Goal: Navigation & Orientation: Find specific page/section

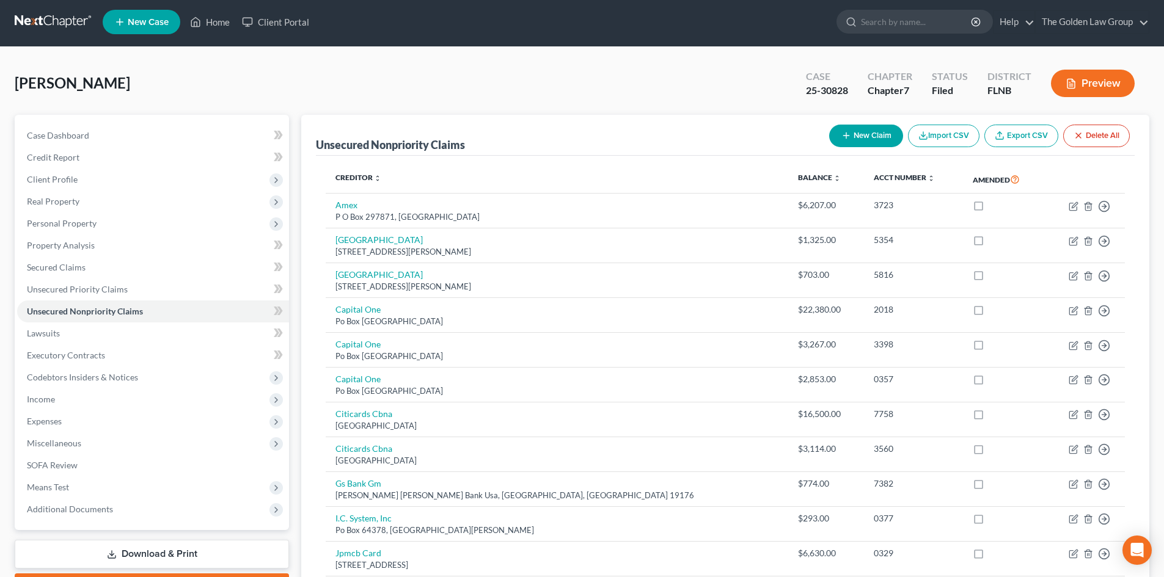
scroll to position [2, 0]
click at [45, 25] on link at bounding box center [54, 22] width 78 height 22
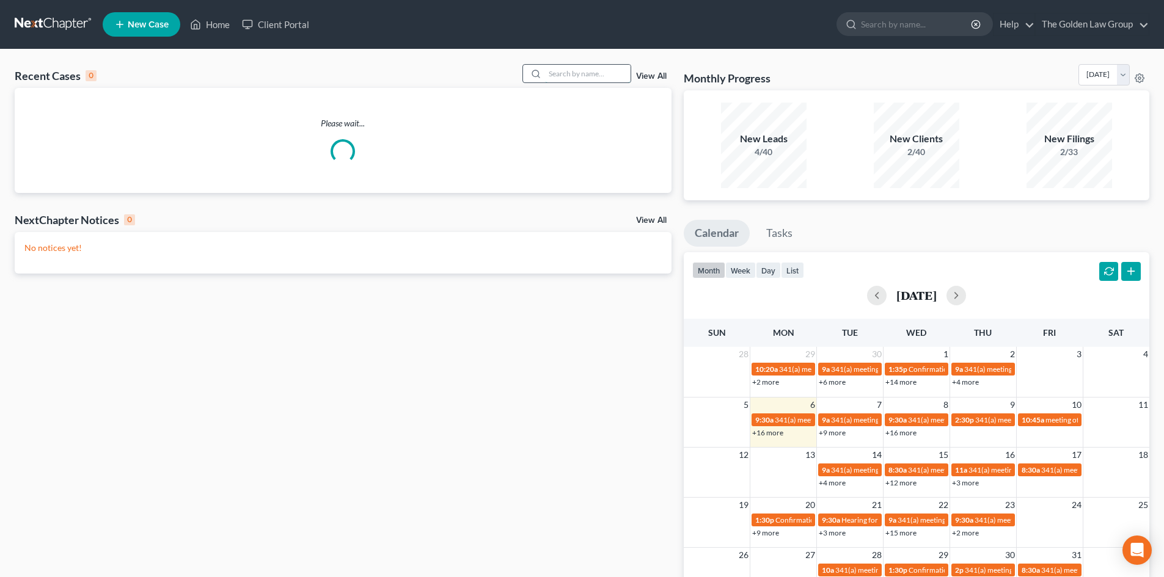
click at [588, 78] on input "search" at bounding box center [588, 74] width 86 height 18
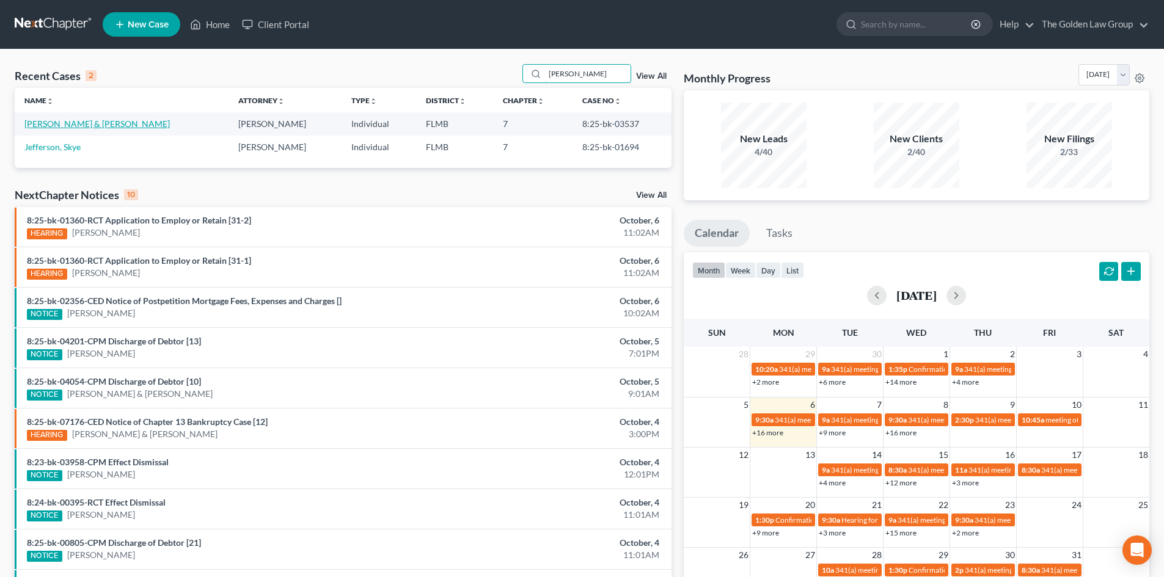
type input "[PERSON_NAME]"
click at [82, 122] on link "[PERSON_NAME] & [PERSON_NAME]" at bounding box center [96, 124] width 145 height 10
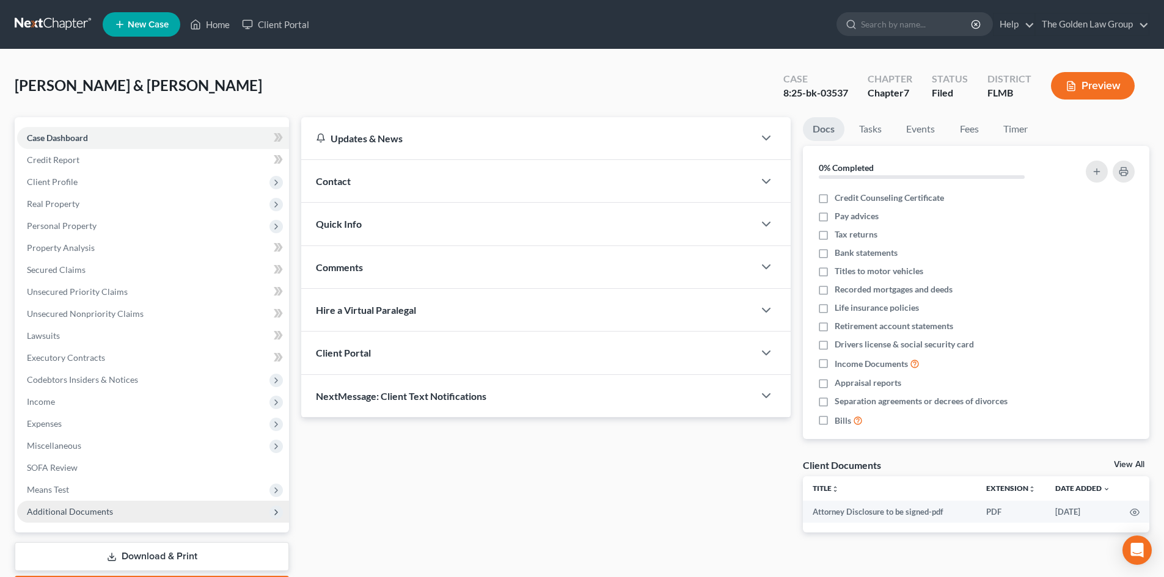
click at [84, 518] on span "Additional Documents" at bounding box center [153, 512] width 272 height 22
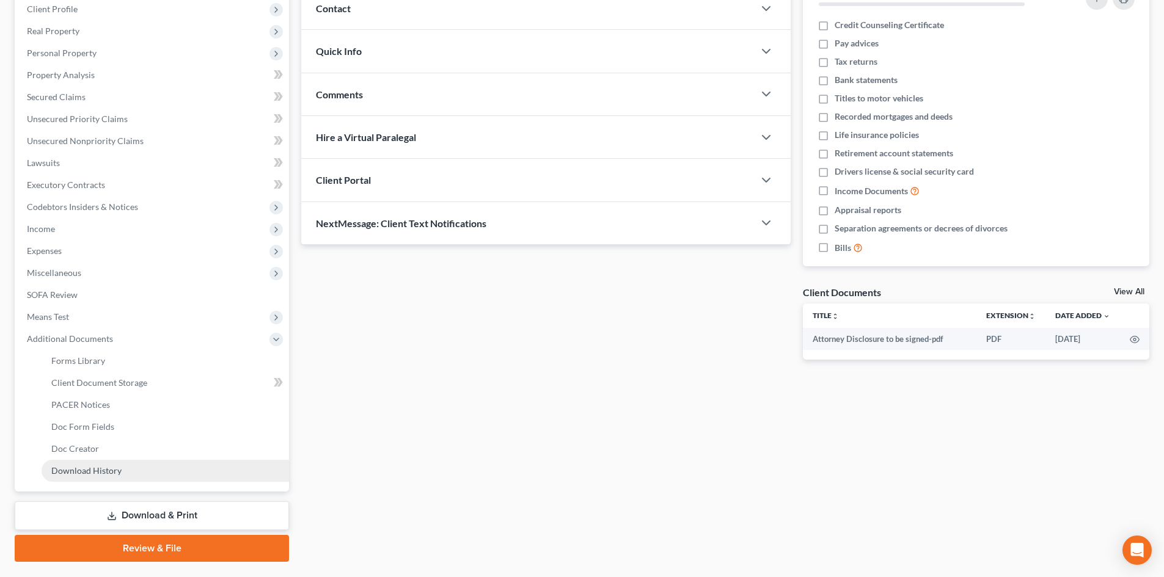
scroll to position [183, 0]
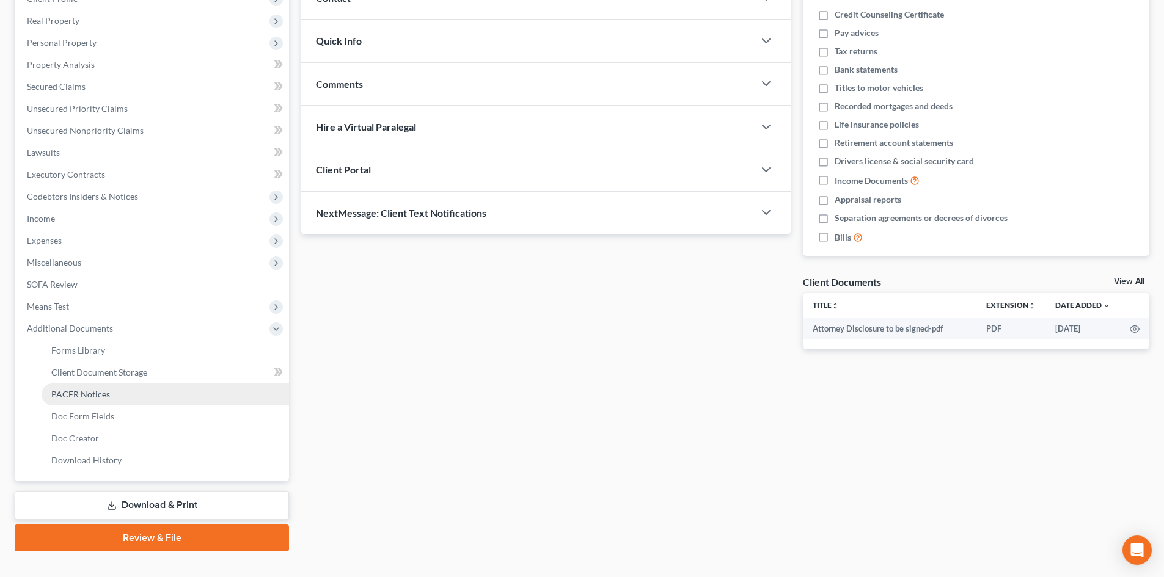
click at [103, 396] on span "PACER Notices" at bounding box center [80, 394] width 59 height 10
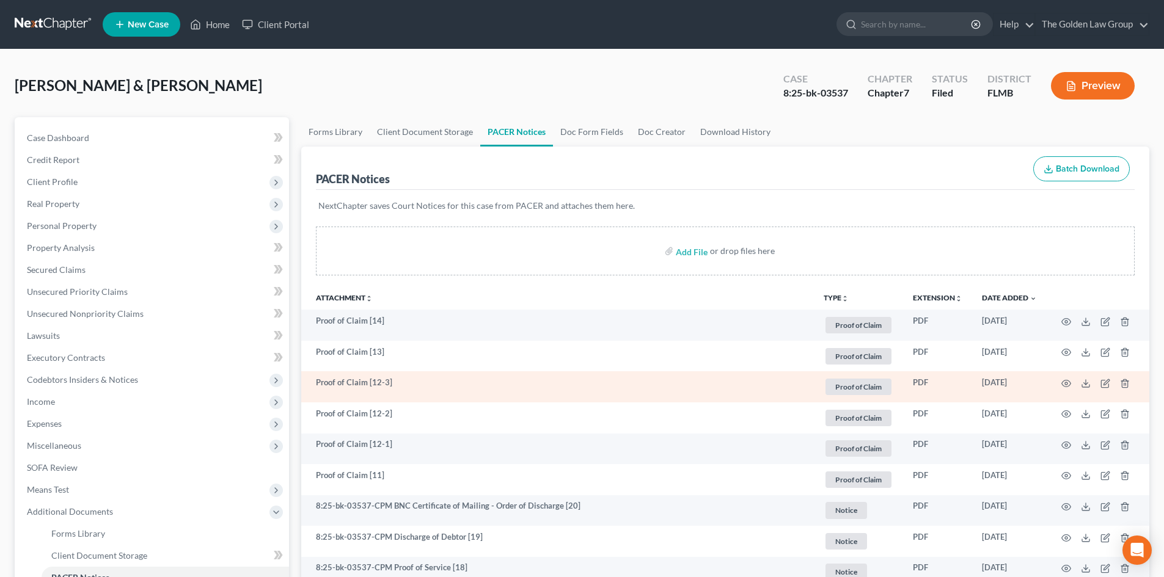
scroll to position [183, 0]
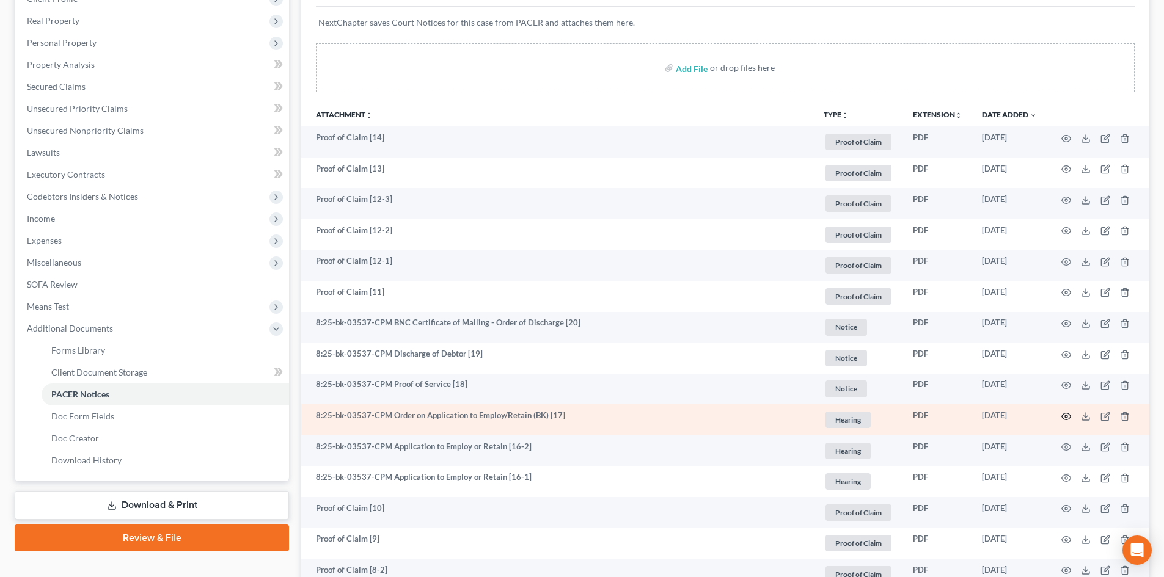
click at [1068, 413] on icon "button" at bounding box center [1066, 417] width 10 height 10
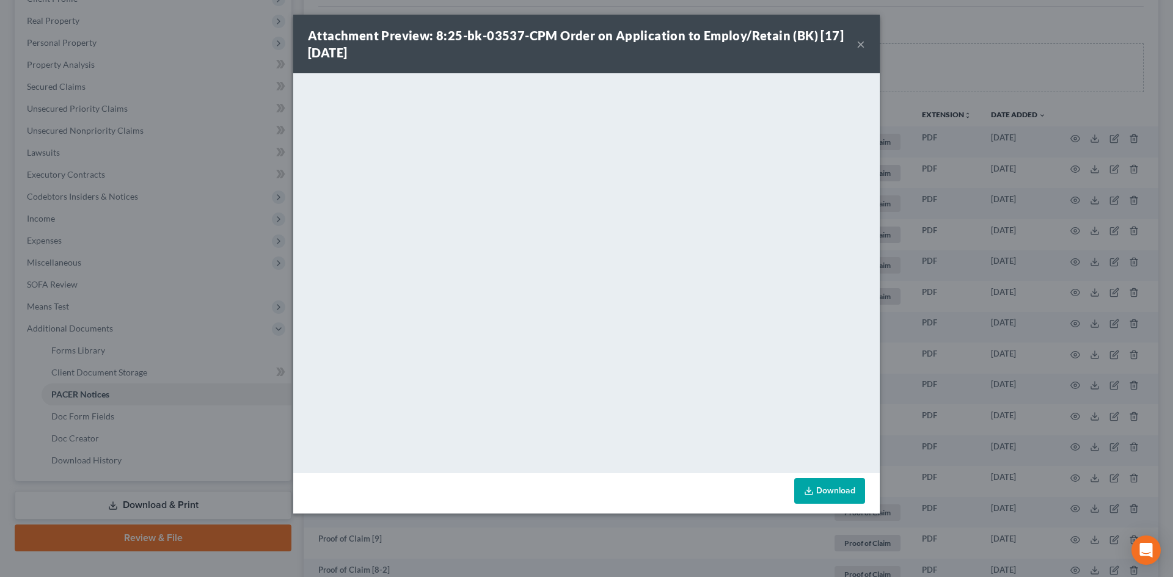
click at [864, 45] on button "×" at bounding box center [860, 44] width 9 height 15
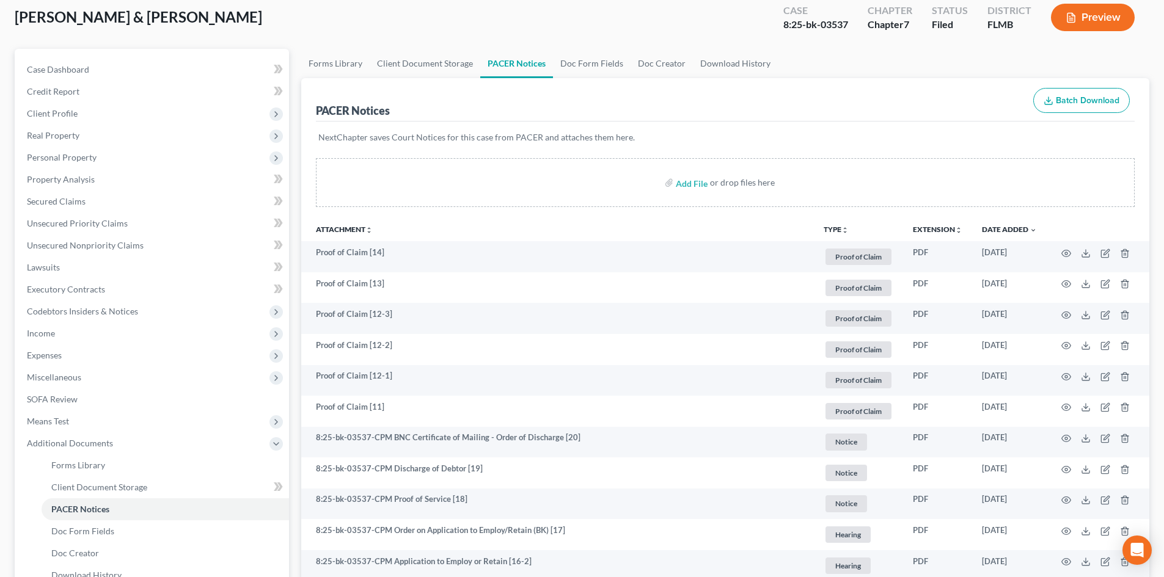
scroll to position [0, 0]
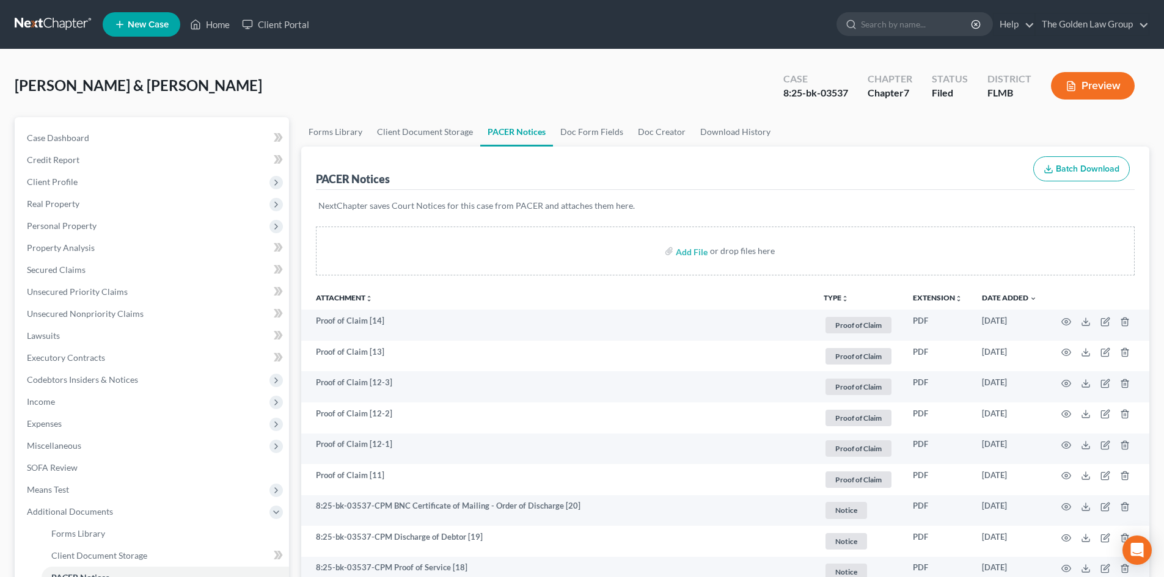
click at [62, 20] on link at bounding box center [54, 24] width 78 height 22
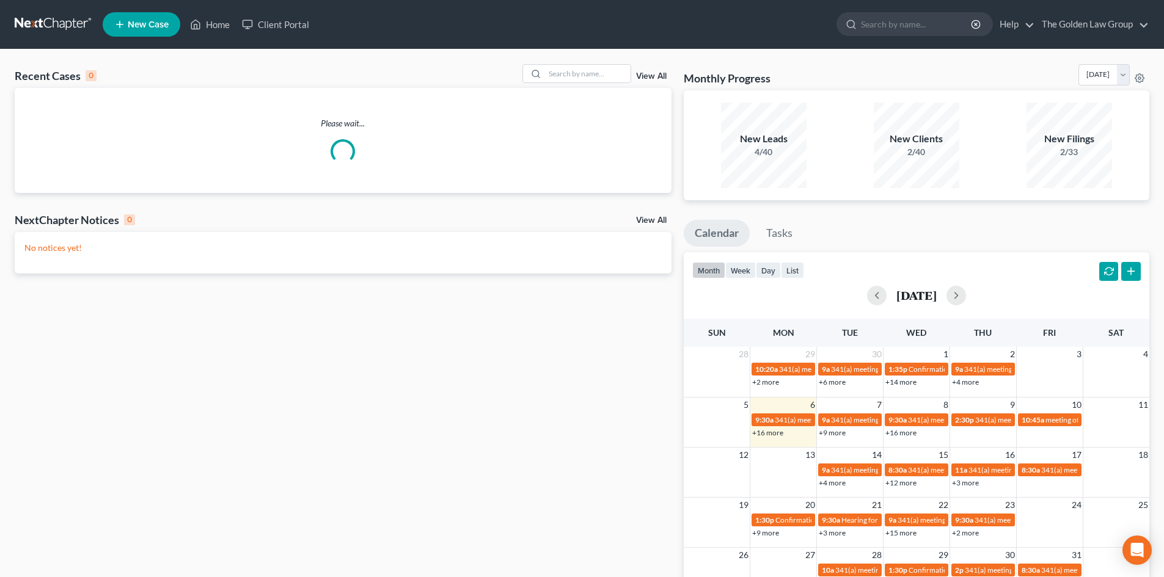
click at [561, 63] on div "Recent Cases 0 View All Please wait... NextChapter Notices 0 View All No notice…" at bounding box center [582, 366] width 1164 height 634
click at [561, 70] on input "search" at bounding box center [588, 74] width 86 height 18
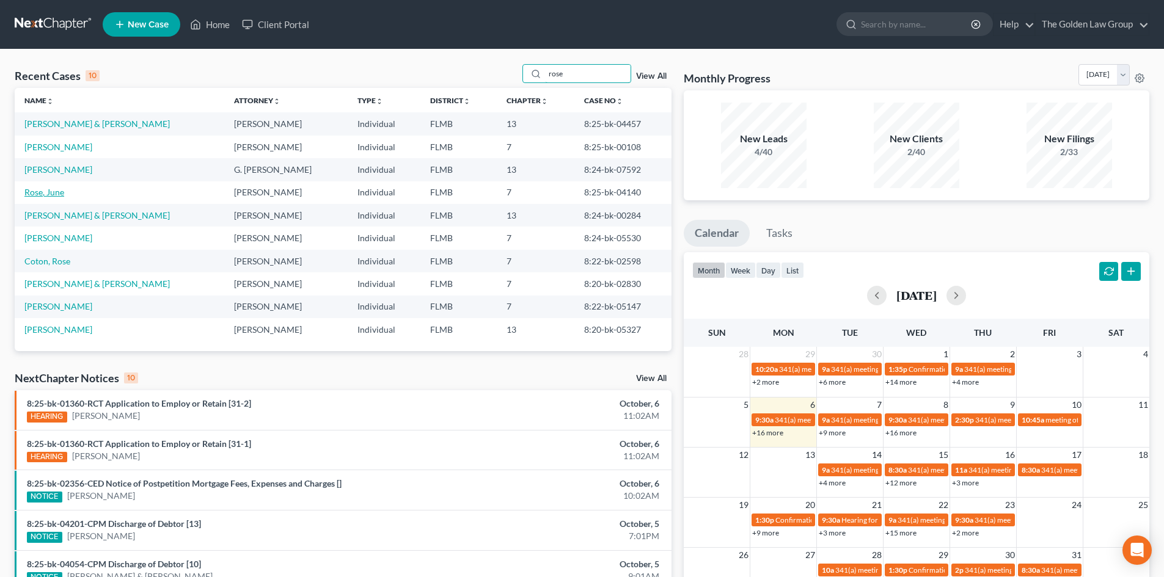
type input "rose"
click at [47, 195] on link "Rose, June" at bounding box center [44, 192] width 40 height 10
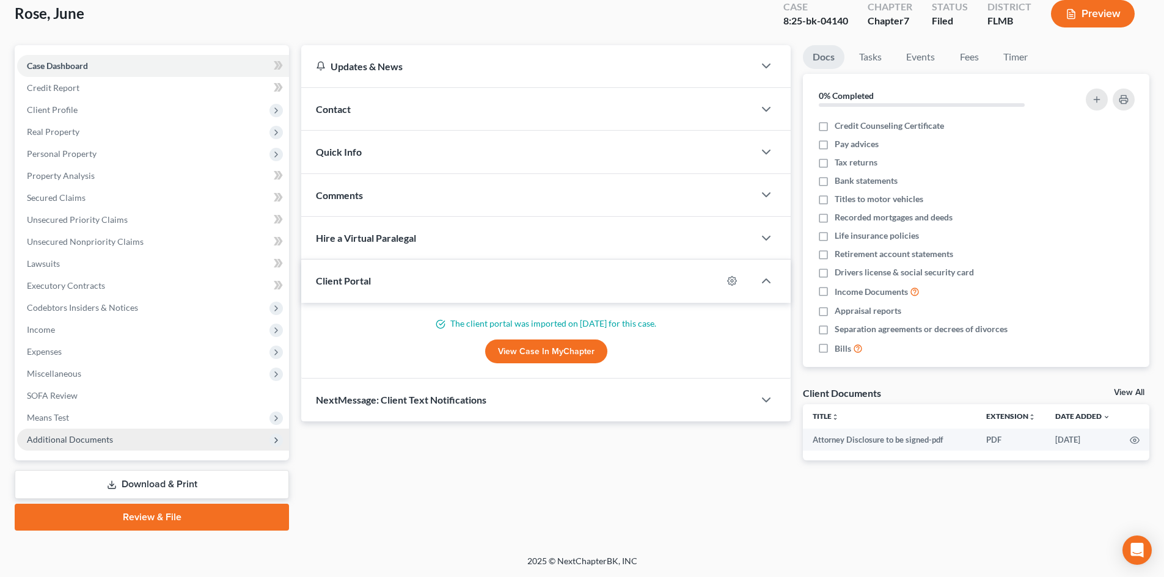
click at [92, 444] on span "Additional Documents" at bounding box center [70, 439] width 86 height 10
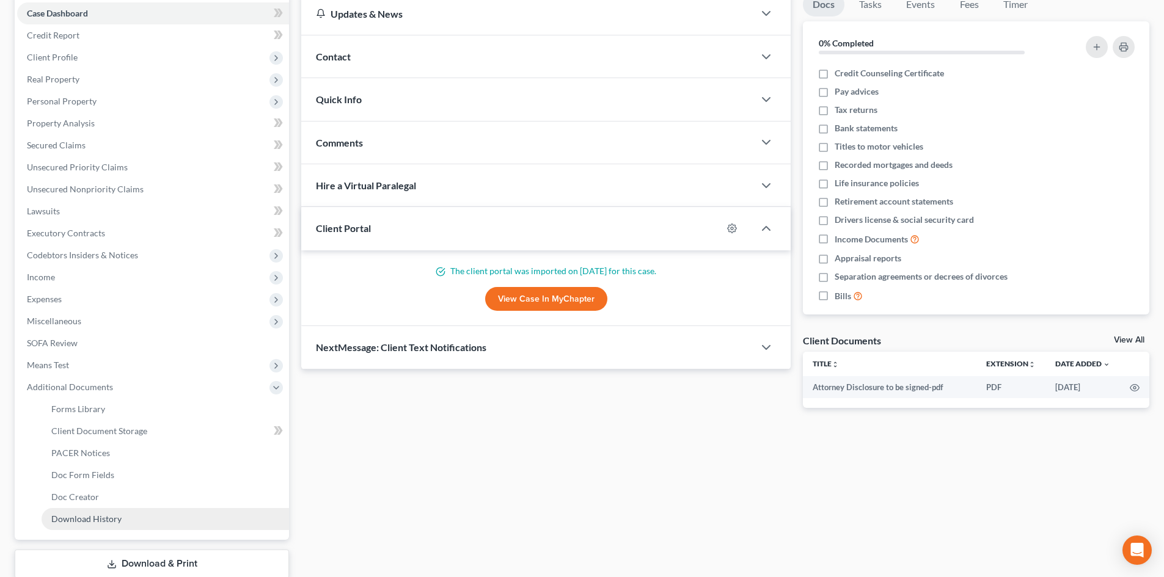
scroll to position [194, 0]
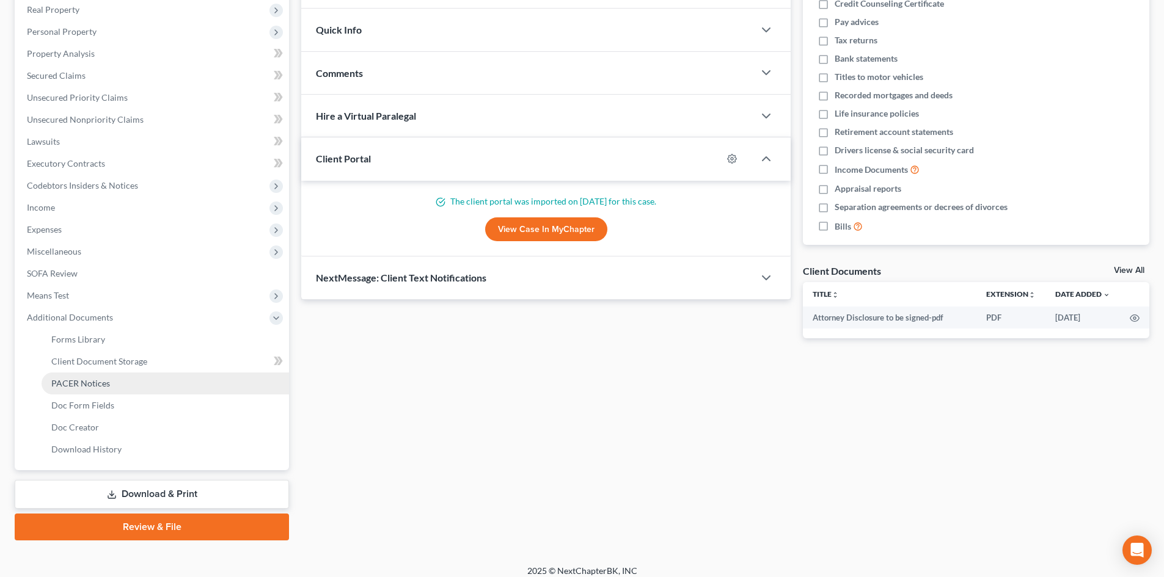
click at [90, 381] on span "PACER Notices" at bounding box center [80, 383] width 59 height 10
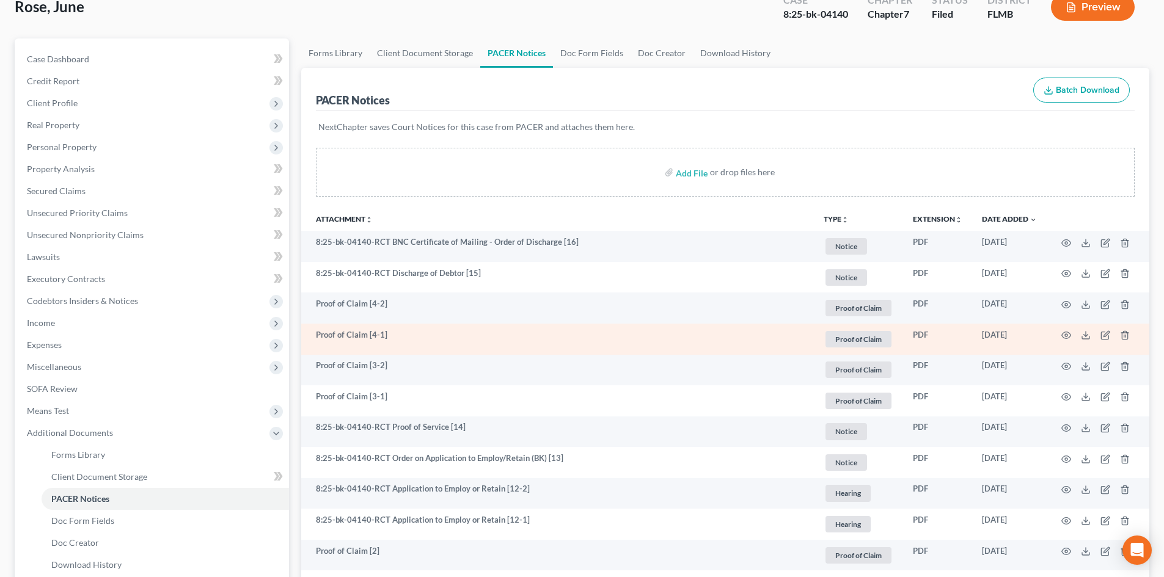
scroll to position [183, 0]
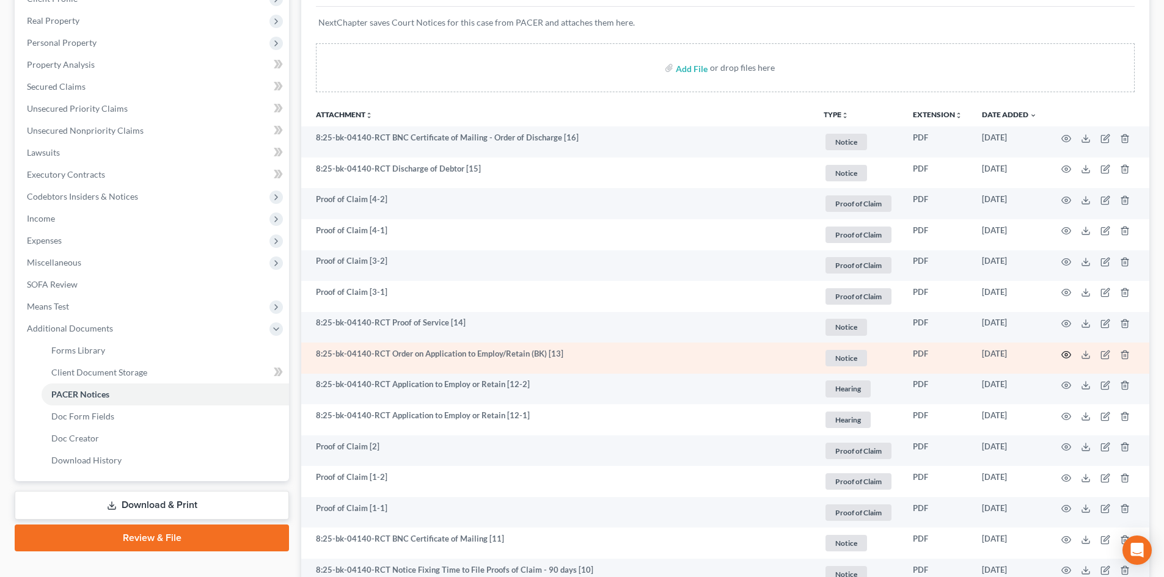
click at [1065, 350] on icon "button" at bounding box center [1066, 355] width 10 height 10
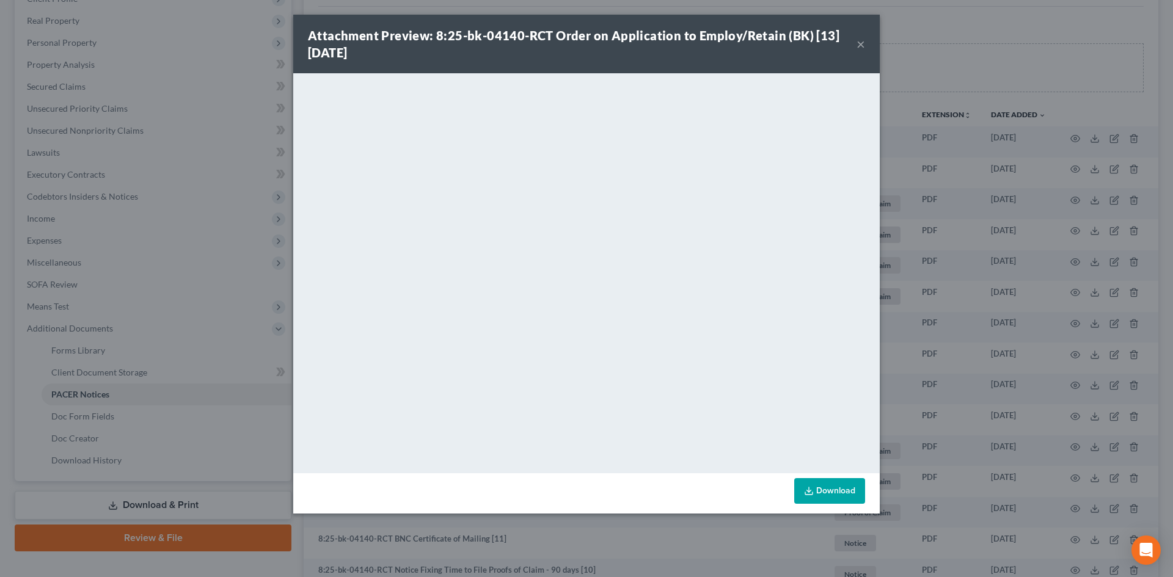
click at [862, 43] on button "×" at bounding box center [860, 44] width 9 height 15
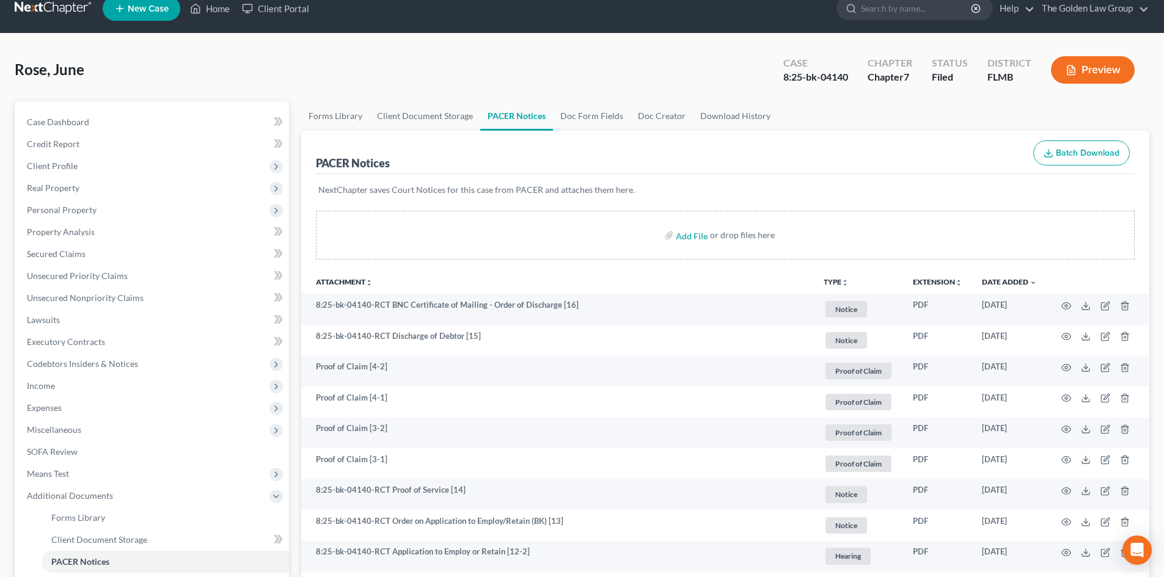
scroll to position [0, 0]
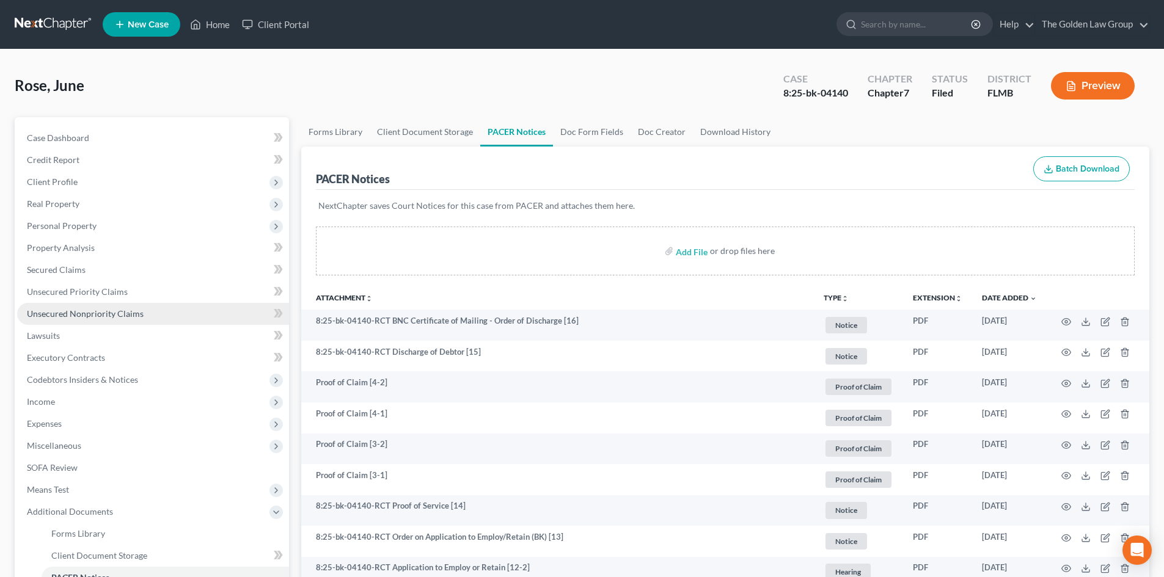
click at [88, 313] on span "Unsecured Nonpriority Claims" at bounding box center [85, 314] width 117 height 10
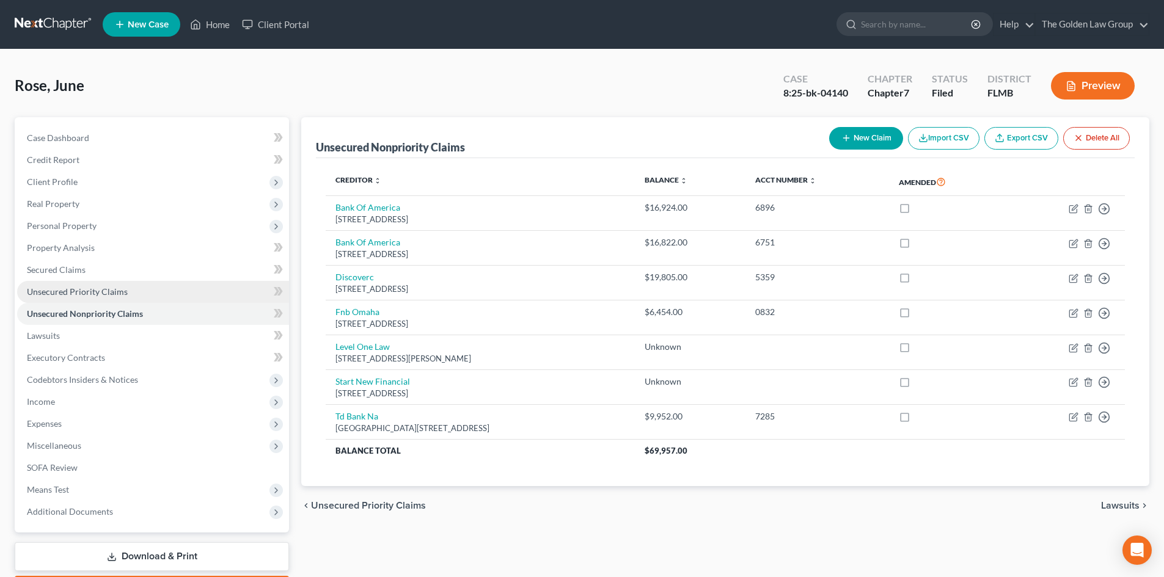
click at [61, 293] on span "Unsecured Priority Claims" at bounding box center [77, 292] width 101 height 10
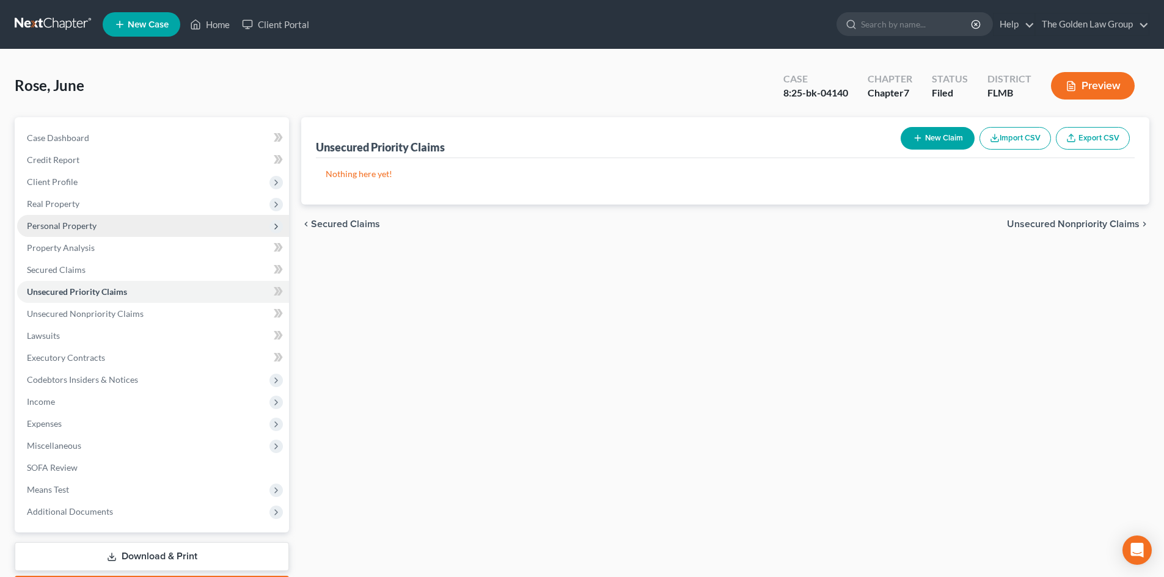
click at [74, 228] on span "Personal Property" at bounding box center [62, 226] width 70 height 10
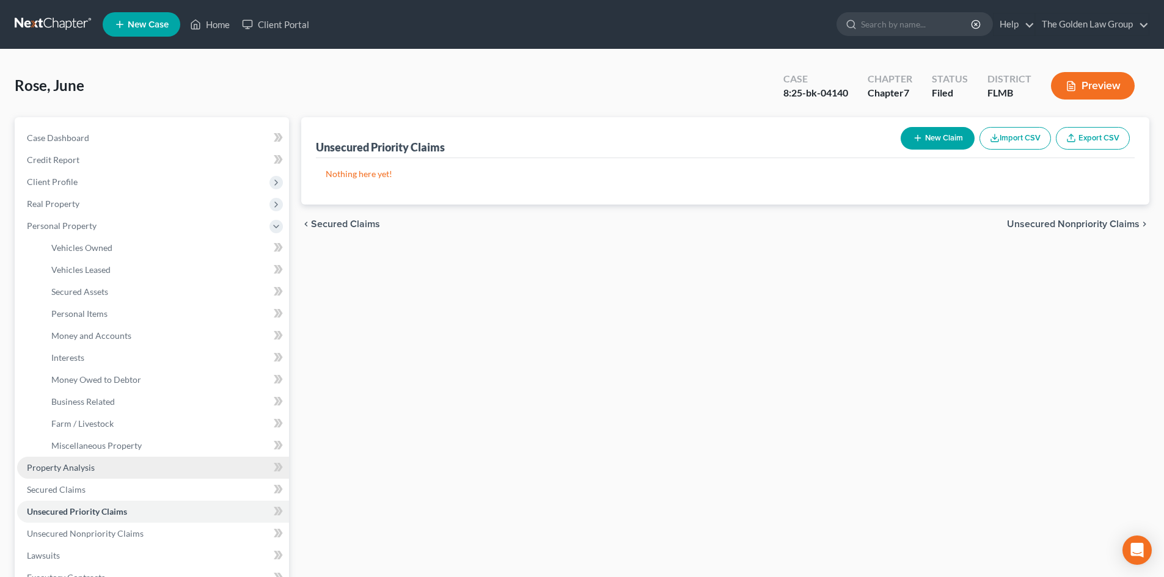
click at [86, 470] on span "Property Analysis" at bounding box center [61, 467] width 68 height 10
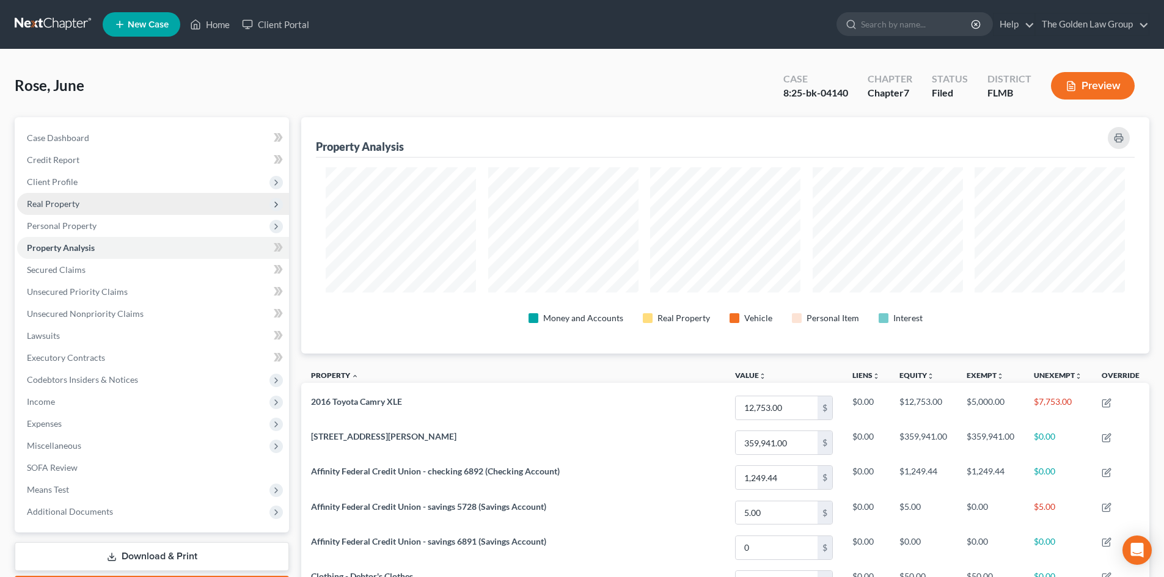
click at [85, 203] on span "Real Property" at bounding box center [153, 204] width 272 height 22
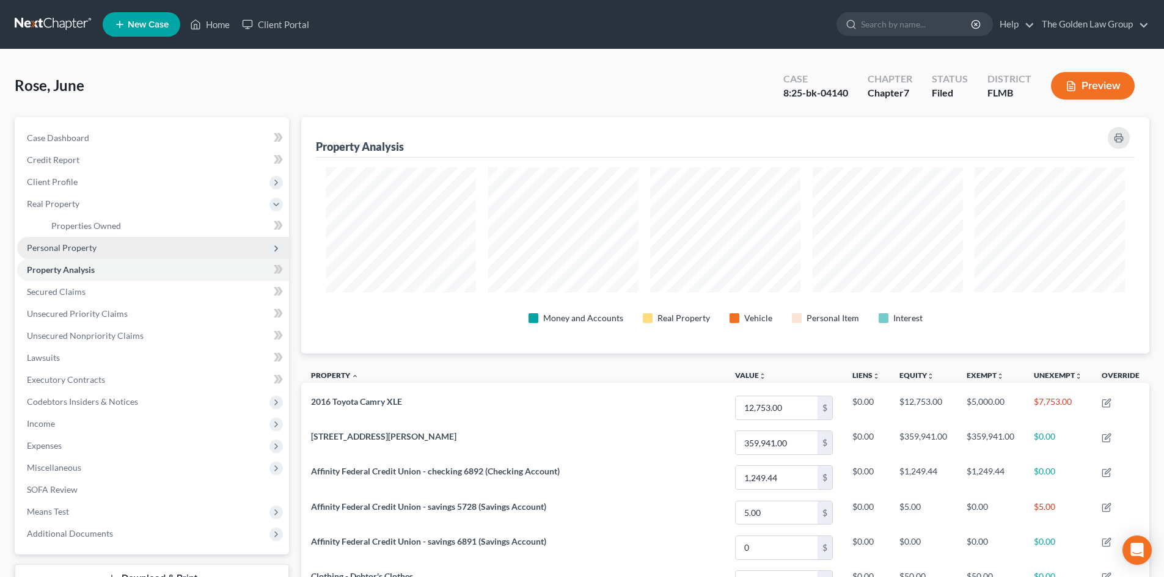
click at [89, 243] on span "Personal Property" at bounding box center [62, 248] width 70 height 10
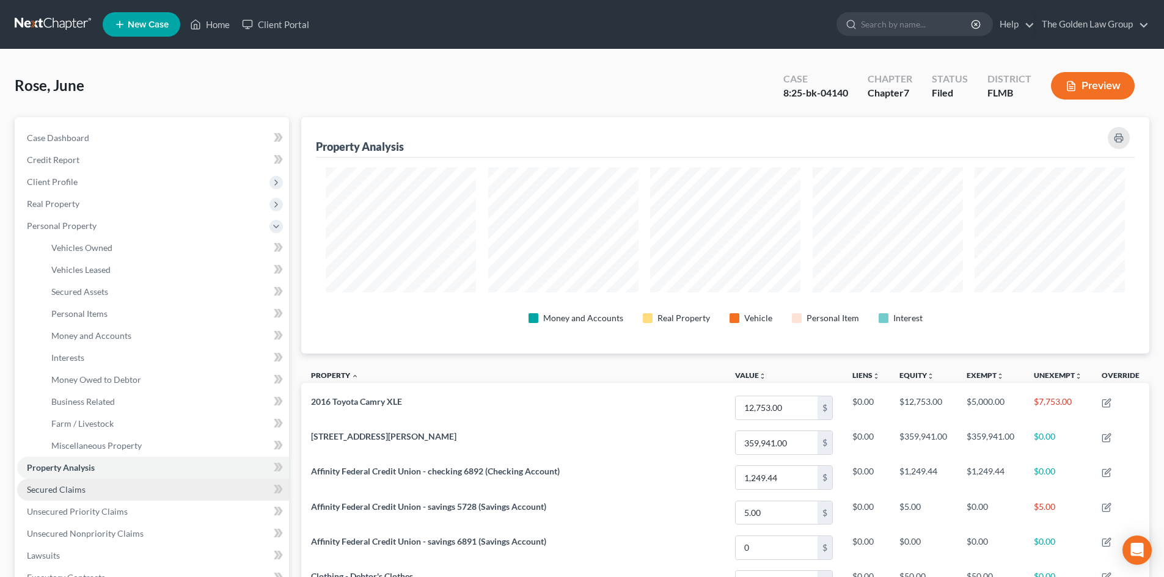
click at [85, 493] on link "Secured Claims" at bounding box center [153, 490] width 272 height 22
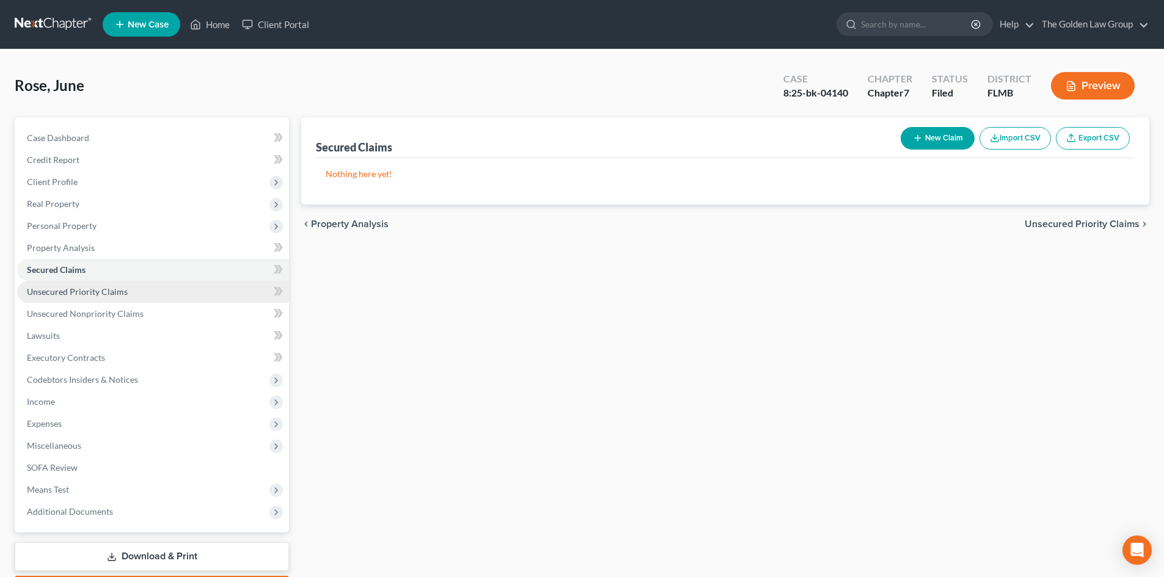
click at [84, 294] on span "Unsecured Priority Claims" at bounding box center [77, 292] width 101 height 10
click at [102, 511] on span "Additional Documents" at bounding box center [70, 511] width 86 height 10
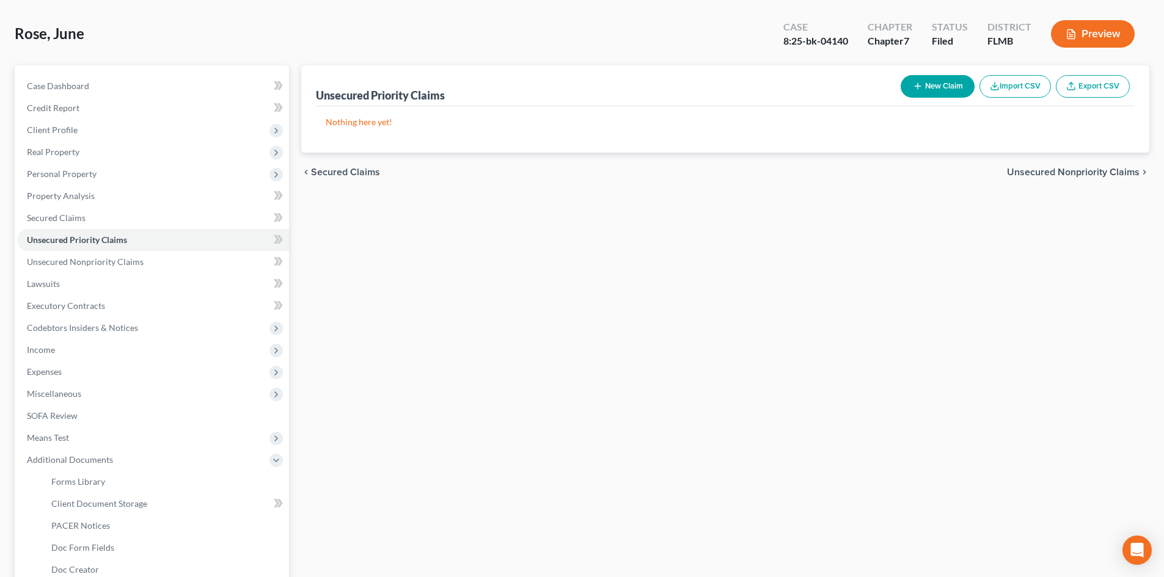
scroll to position [122, 0]
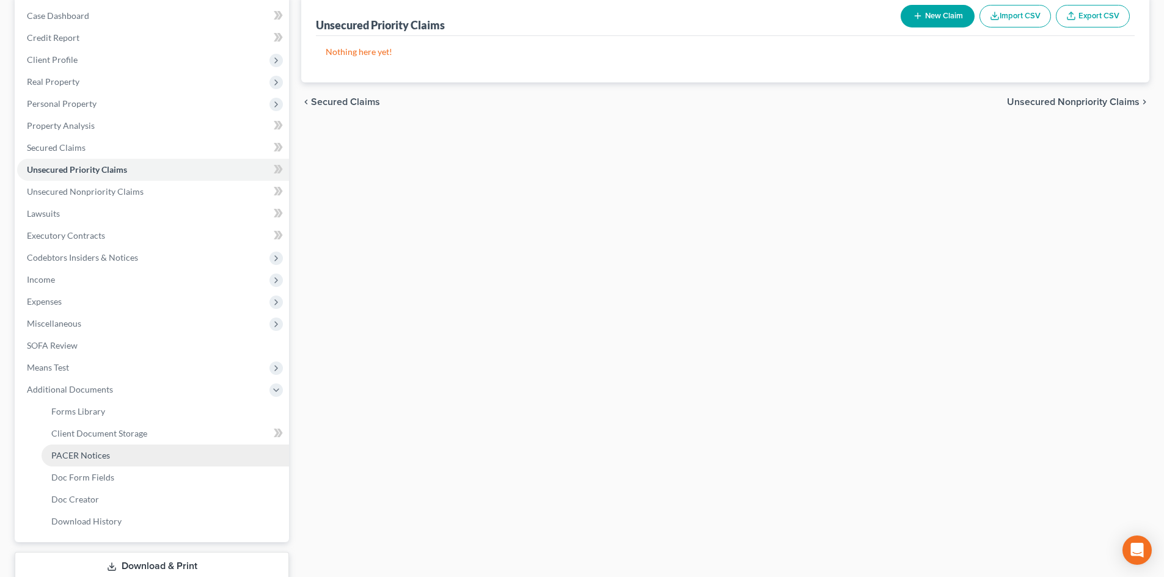
click at [108, 458] on span "PACER Notices" at bounding box center [80, 455] width 59 height 10
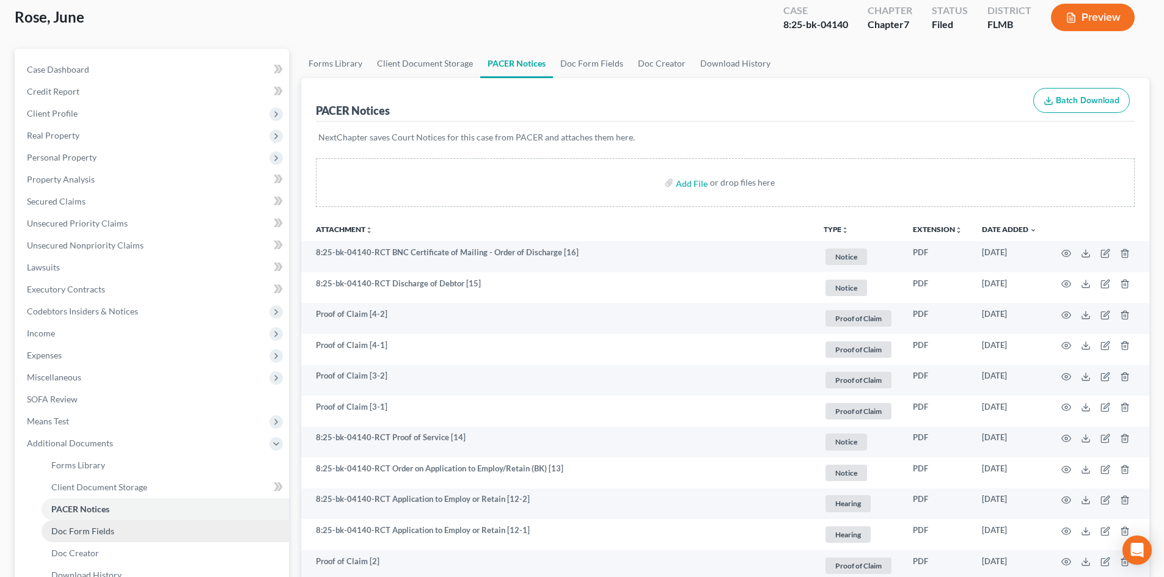
scroll to position [61, 0]
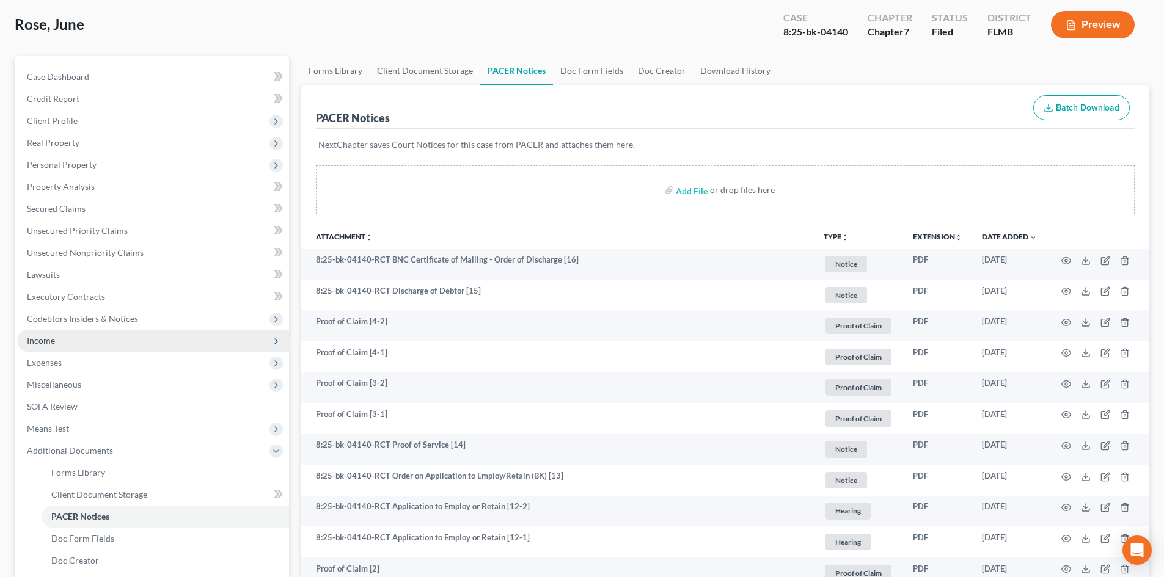
click at [75, 341] on span "Income" at bounding box center [153, 341] width 272 height 22
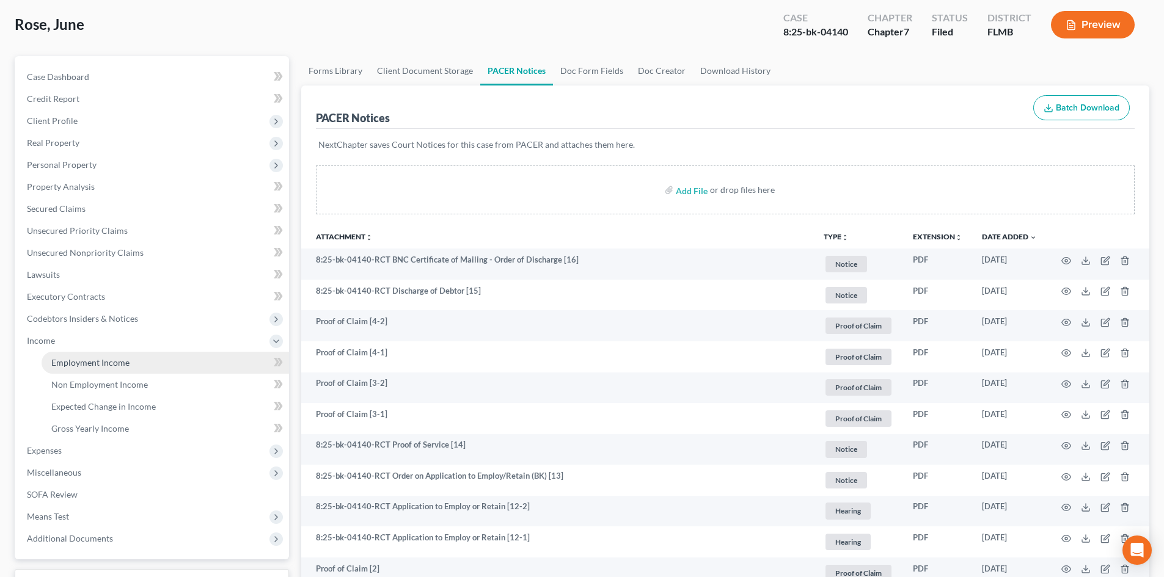
click at [93, 361] on span "Employment Income" at bounding box center [90, 362] width 78 height 10
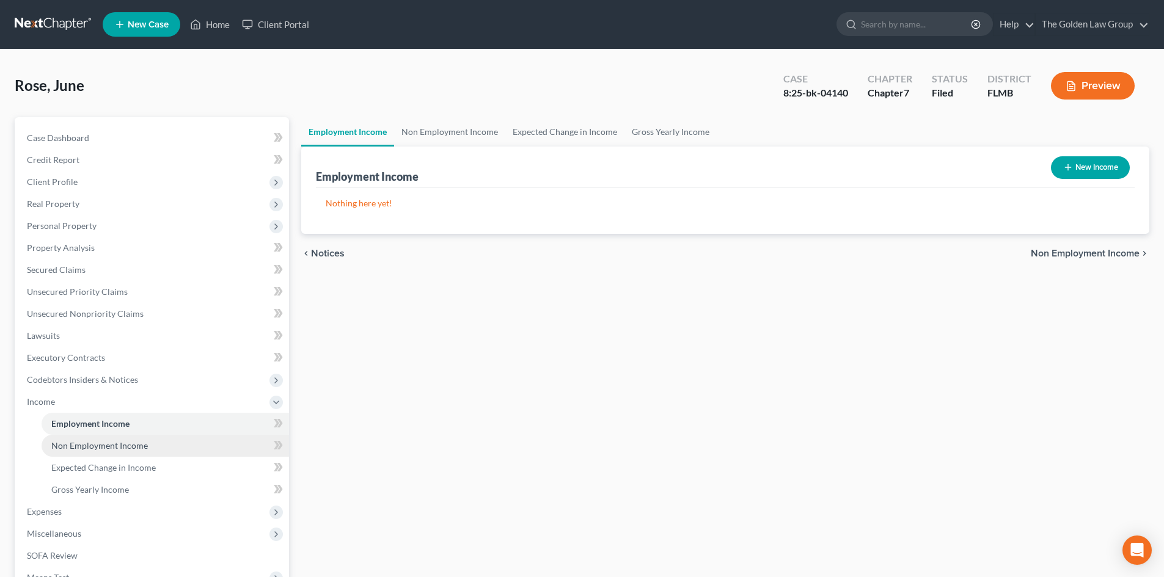
click at [97, 448] on span "Non Employment Income" at bounding box center [99, 445] width 97 height 10
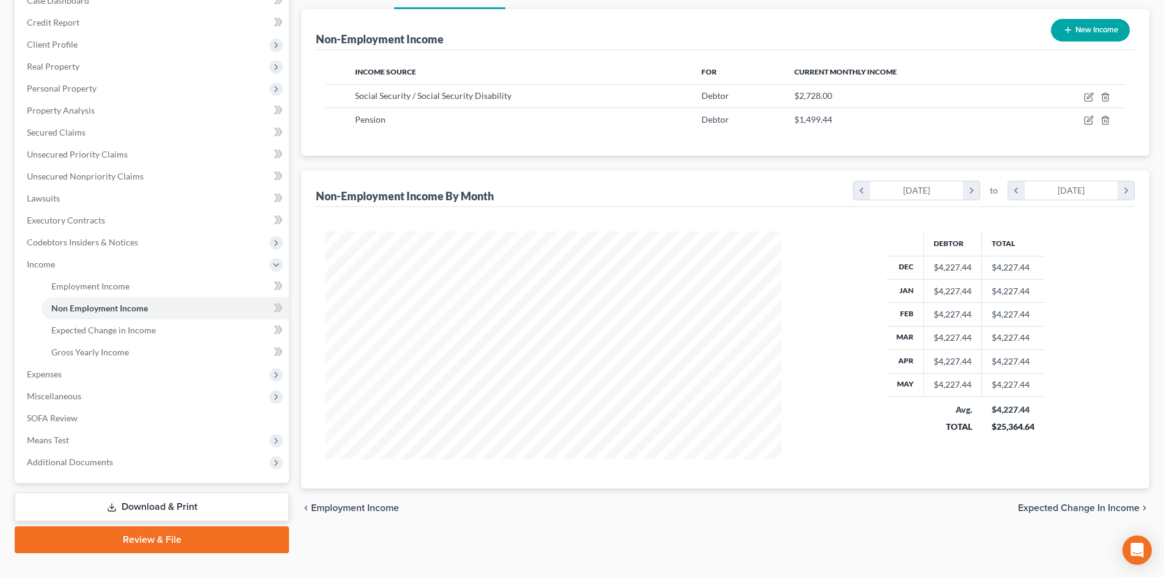
scroll to position [160, 0]
